Goal: Information Seeking & Learning: Check status

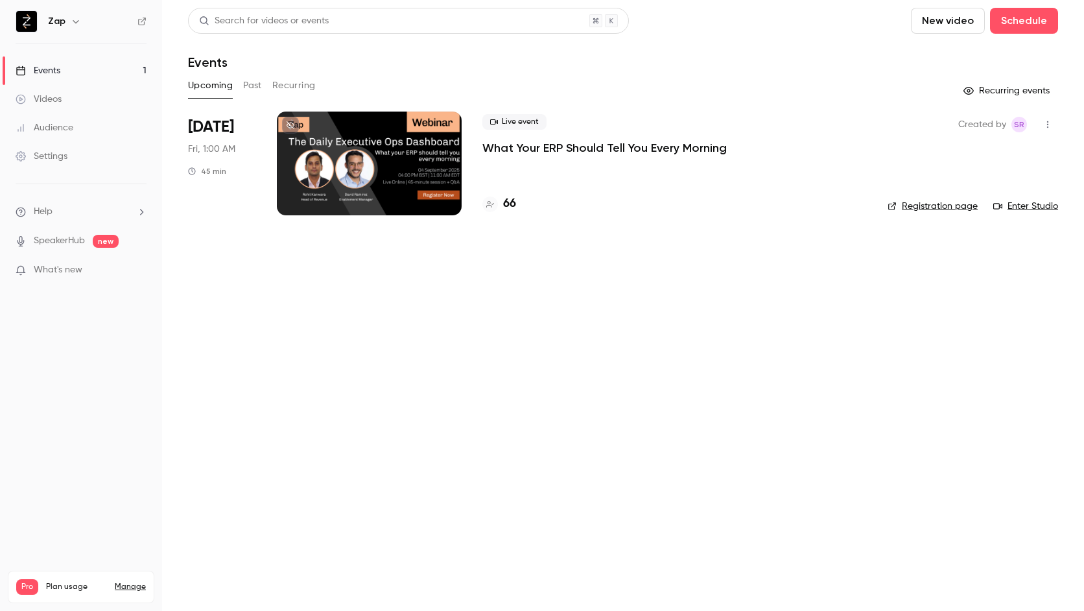
drag, startPoint x: 799, startPoint y: 15, endPoint x: 403, endPoint y: 305, distance: 490.3
click at [359, 403] on main "Search for videos or events New video Schedule Events Upcoming Past Recurring R…" at bounding box center [623, 305] width 922 height 611
click at [680, 145] on p "What Your ERP Should Tell You Every Morning" at bounding box center [604, 148] width 244 height 16
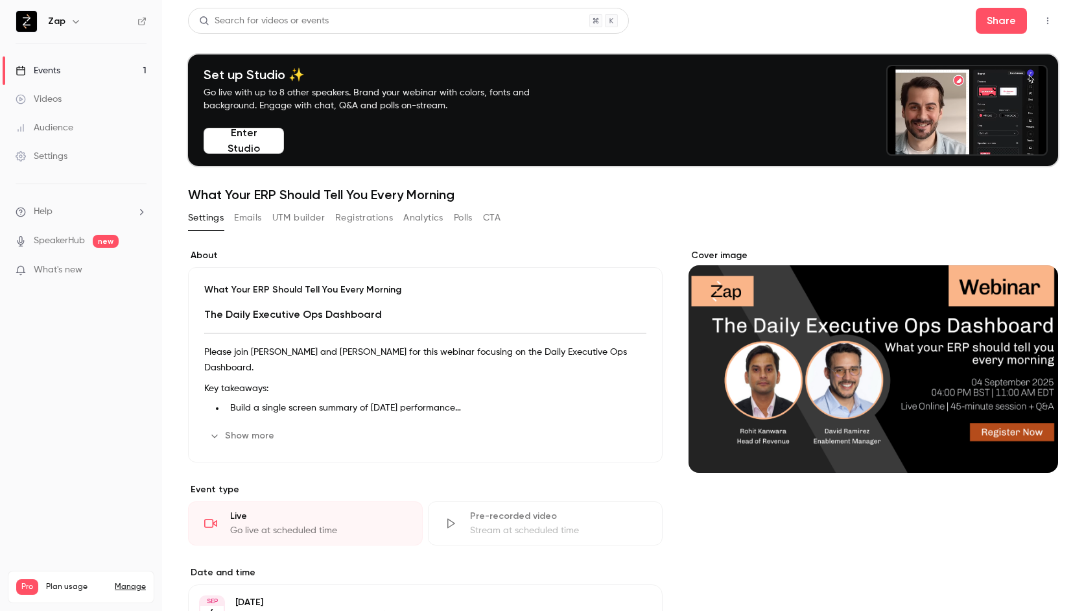
click at [355, 218] on button "Registrations" at bounding box center [364, 217] width 58 height 21
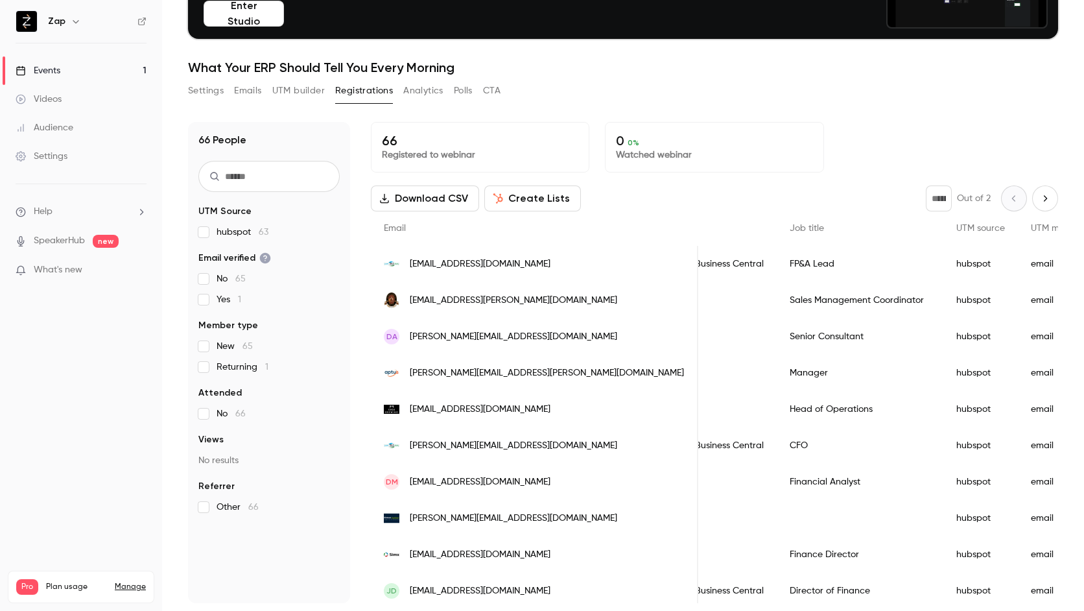
click at [1038, 198] on icon "Next page" at bounding box center [1045, 198] width 14 height 10
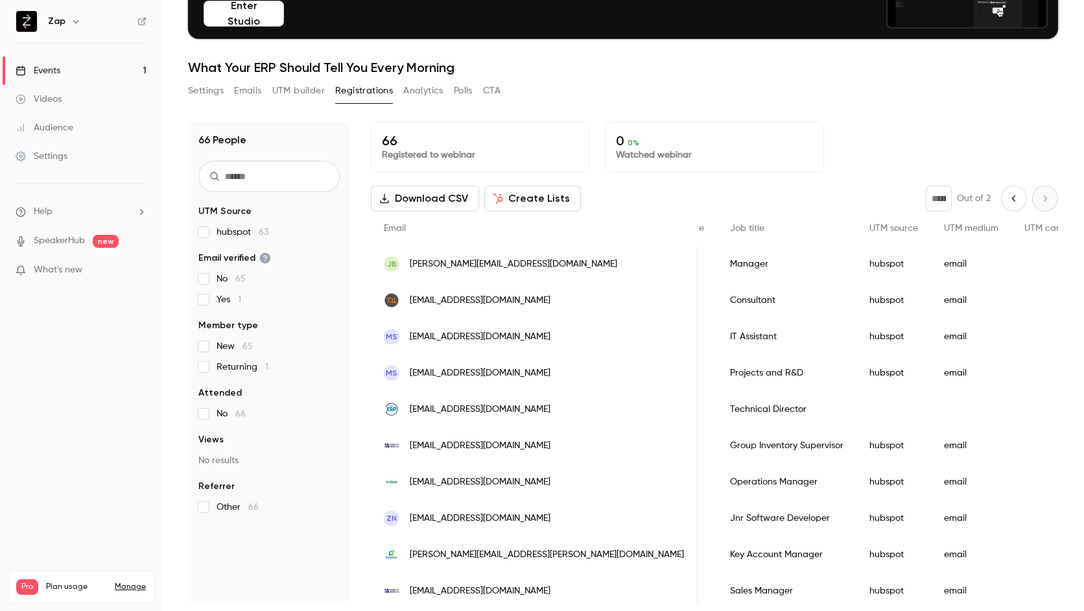
click at [1002, 192] on button "Previous page" at bounding box center [1014, 198] width 26 height 26
type input "*"
